Goal: Check status

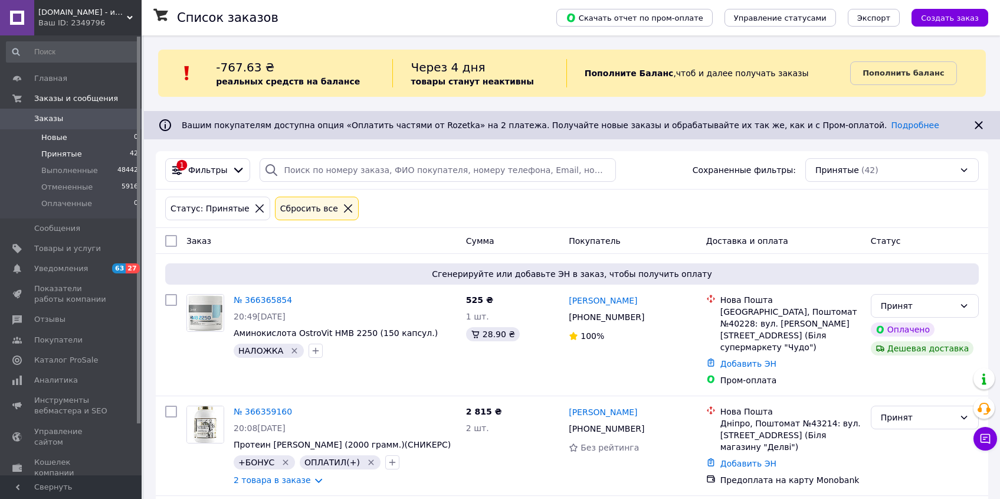
click at [83, 142] on li "Новые 0" at bounding box center [72, 137] width 145 height 17
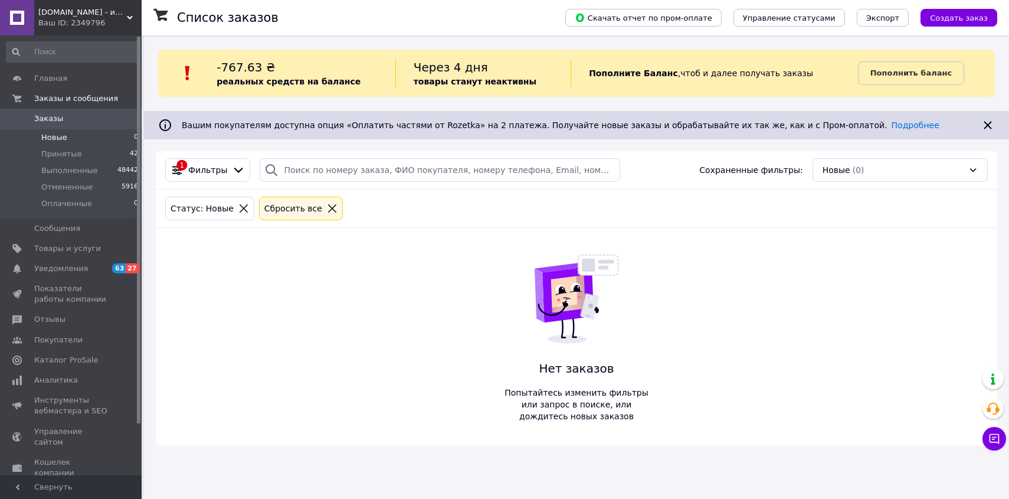
click at [76, 203] on span "Оплаченные" at bounding box center [66, 203] width 51 height 11
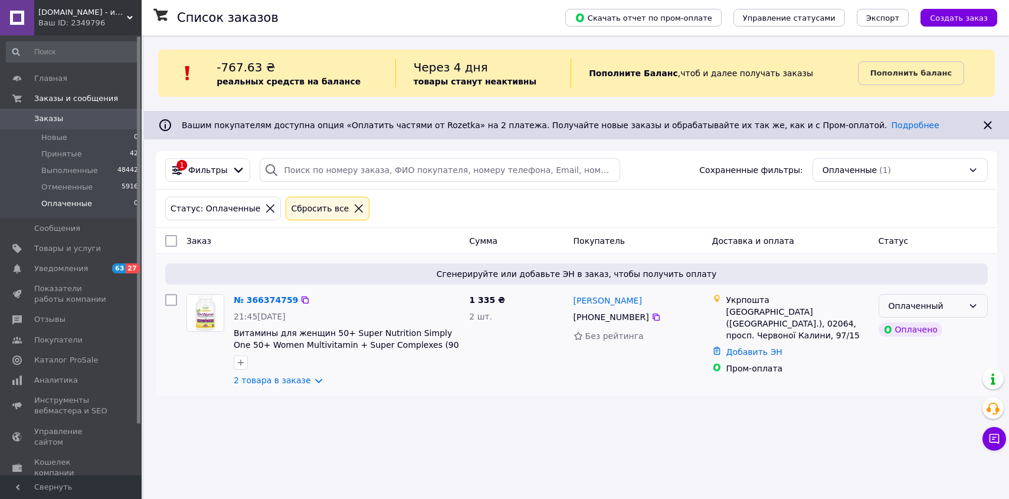
click at [946, 306] on div "Оплаченный" at bounding box center [926, 305] width 75 height 13
click at [939, 330] on li "Принят" at bounding box center [933, 330] width 108 height 21
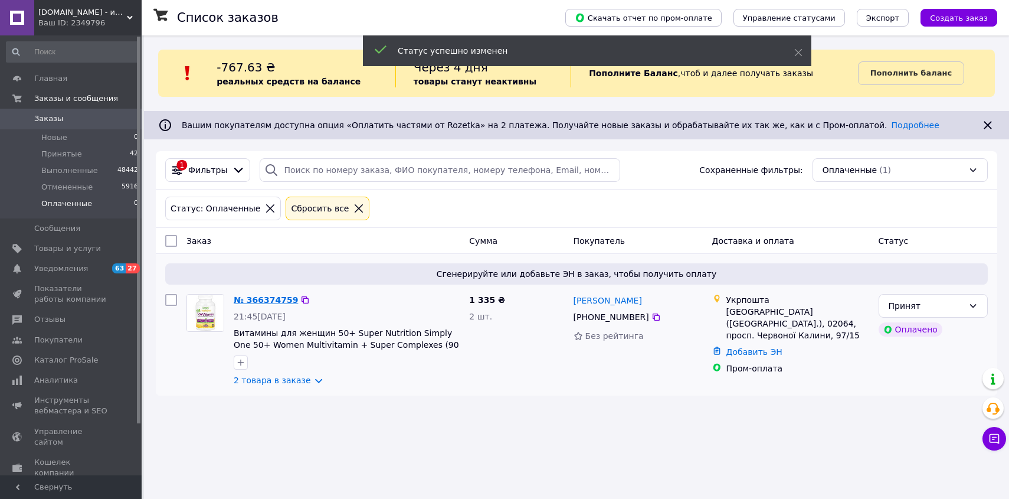
click at [270, 299] on link "№ 366374759" at bounding box center [266, 299] width 64 height 9
click at [80, 161] on li "Принятые 42" at bounding box center [72, 154] width 145 height 17
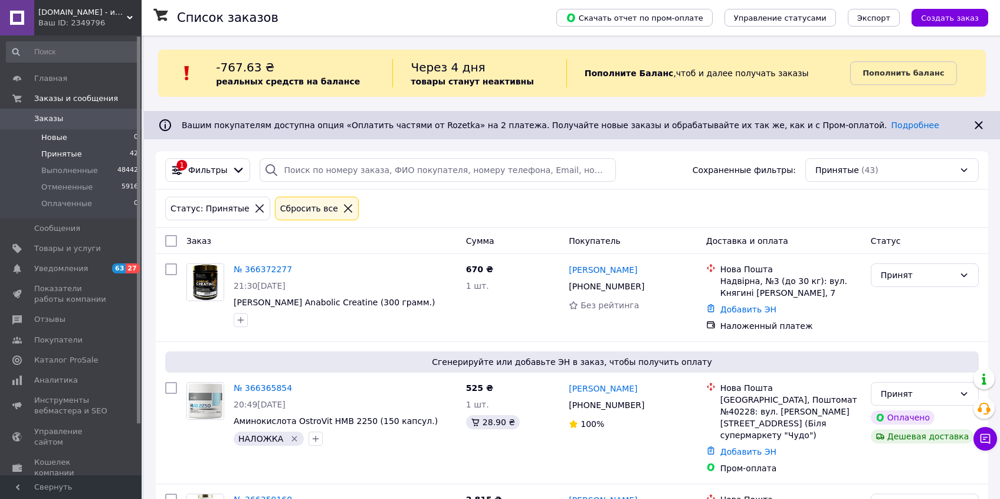
click at [84, 143] on li "Новые 0" at bounding box center [72, 137] width 145 height 17
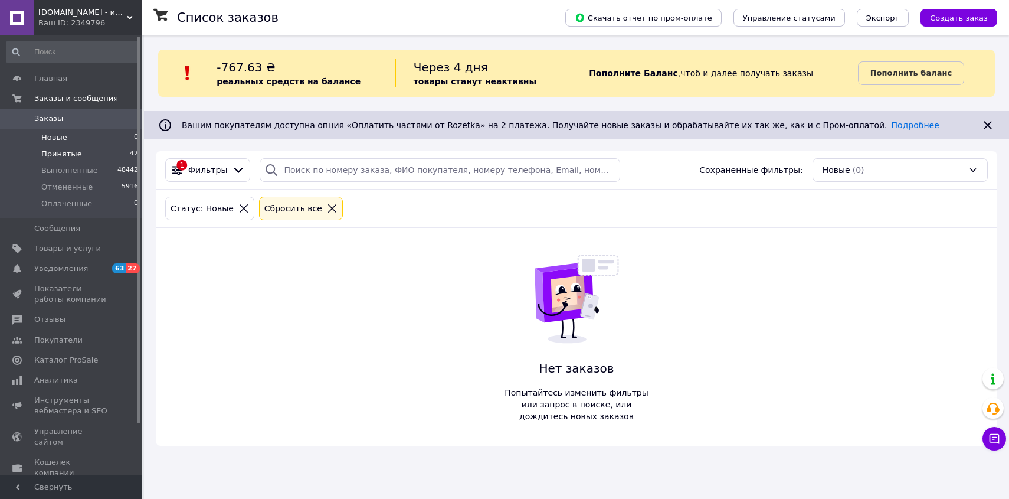
click at [80, 156] on li "Принятые 42" at bounding box center [72, 154] width 145 height 17
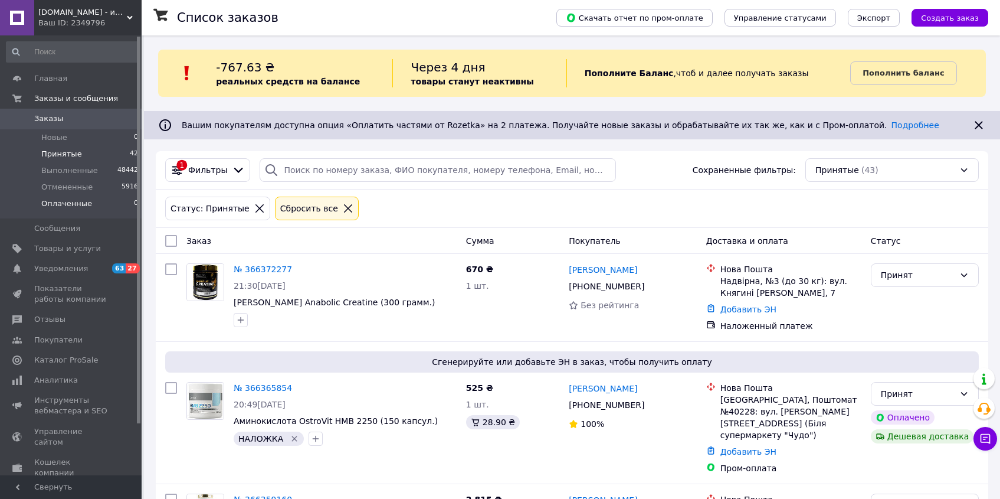
click at [74, 201] on span "Оплаченные" at bounding box center [66, 203] width 51 height 11
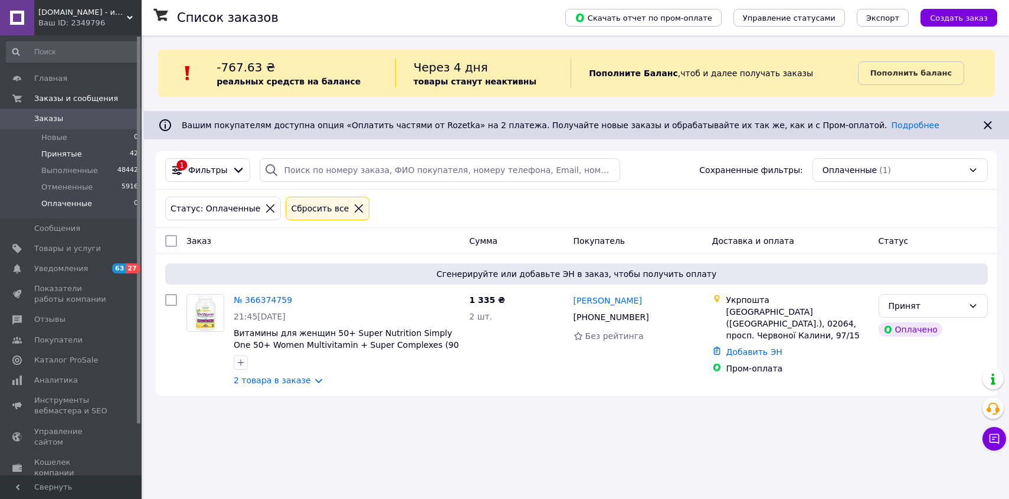
click at [63, 156] on span "Принятые" at bounding box center [61, 154] width 41 height 11
